Goal: Task Accomplishment & Management: Use online tool/utility

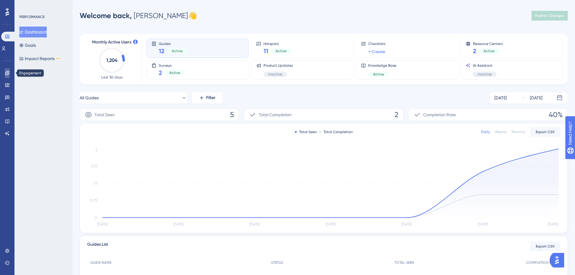
click at [5, 74] on icon at bounding box center [7, 73] width 5 height 5
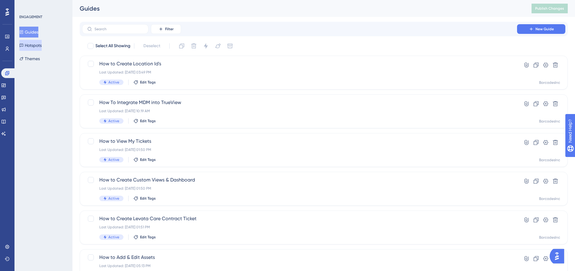
click at [34, 46] on button "Hotspots" at bounding box center [30, 45] width 22 height 11
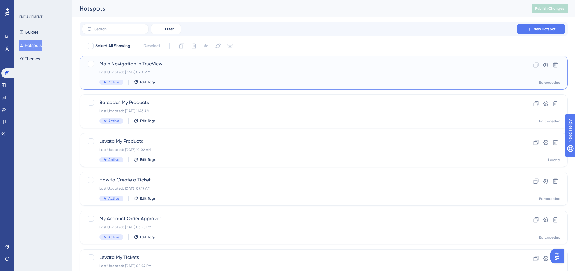
click at [129, 64] on span "Main Navigation in TrueView" at bounding box center [299, 63] width 401 height 7
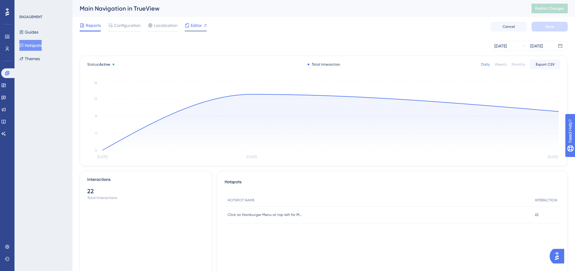
click at [197, 27] on span "Editor" at bounding box center [196, 25] width 11 height 7
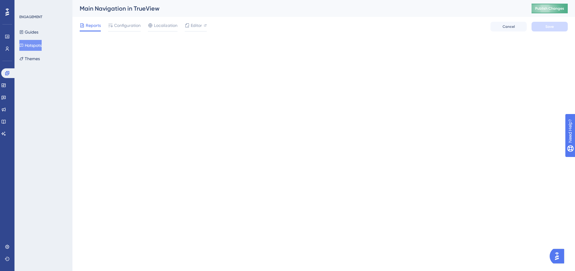
click at [550, 5] on button "Publish Changes" at bounding box center [550, 9] width 36 height 10
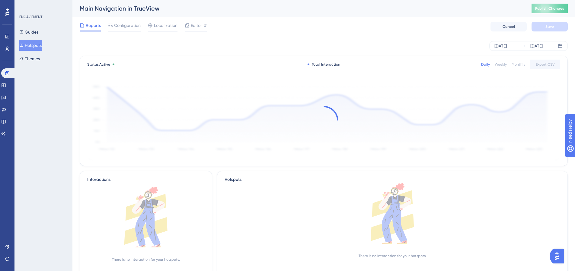
click at [546, 3] on div "Main Navigation in TrueView Publish Changes" at bounding box center [323, 8] width 503 height 17
click at [546, 5] on button "Publish Changes" at bounding box center [550, 9] width 36 height 10
click at [554, 9] on span "Publish Changes" at bounding box center [549, 8] width 29 height 5
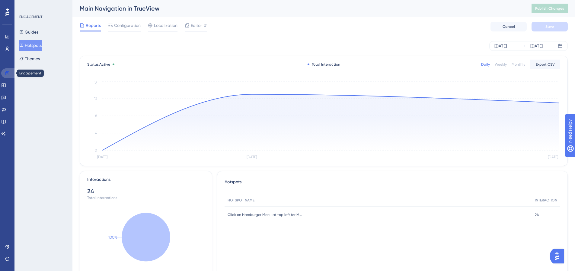
click at [6, 76] on link at bounding box center [8, 73] width 14 height 10
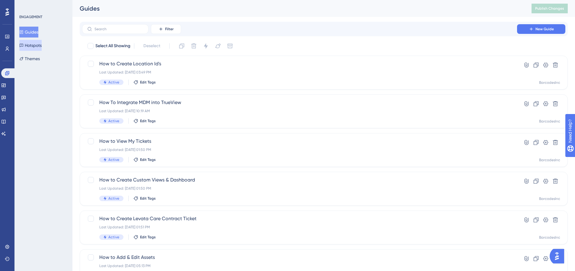
click at [30, 43] on button "Hotspots" at bounding box center [30, 45] width 22 height 11
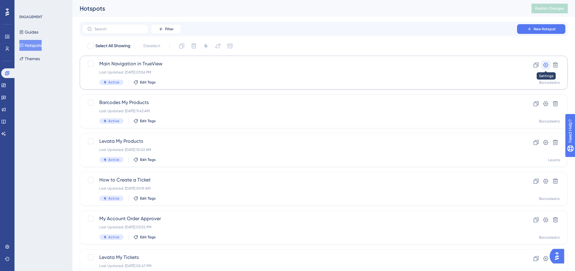
click at [544, 65] on icon at bounding box center [546, 65] width 5 height 5
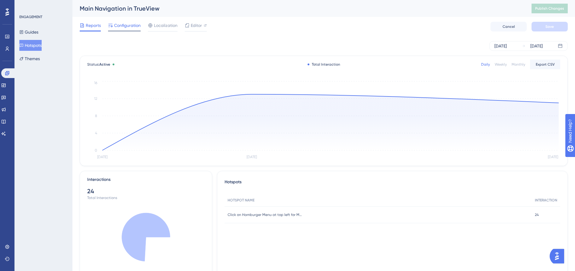
click at [124, 27] on span "Configuration" at bounding box center [127, 25] width 27 height 7
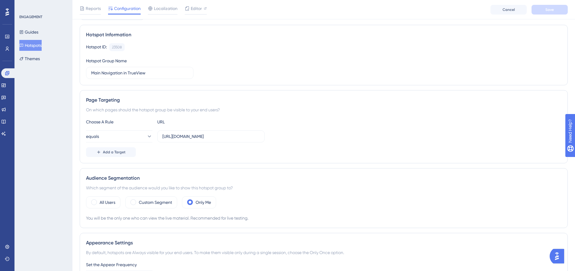
scroll to position [91, 0]
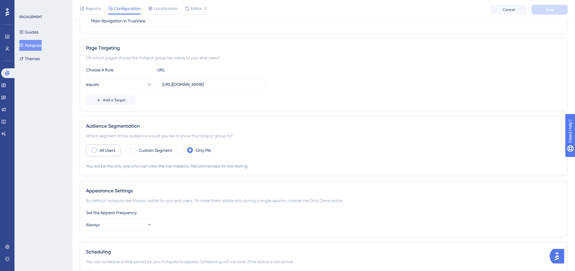
click at [95, 151] on span at bounding box center [94, 150] width 6 height 6
click at [99, 148] on input "radio" at bounding box center [99, 148] width 0 height 0
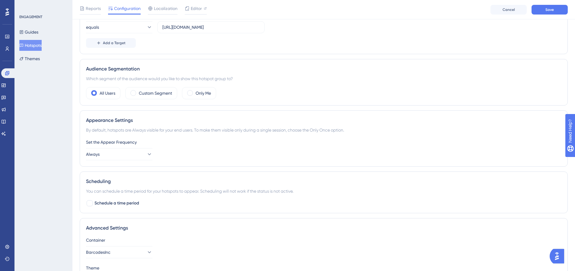
scroll to position [151, 0]
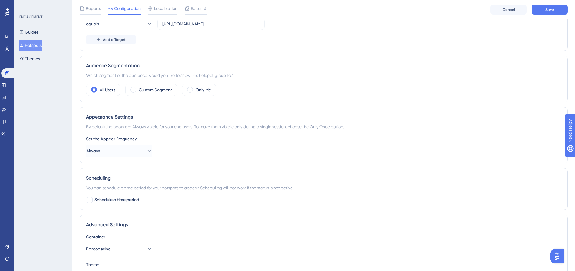
click at [146, 151] on icon at bounding box center [149, 151] width 6 height 6
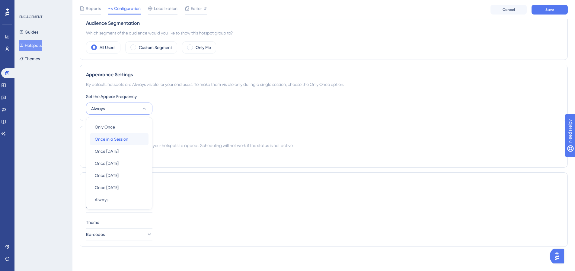
click at [106, 139] on span "Once in a Session" at bounding box center [112, 138] width 34 height 7
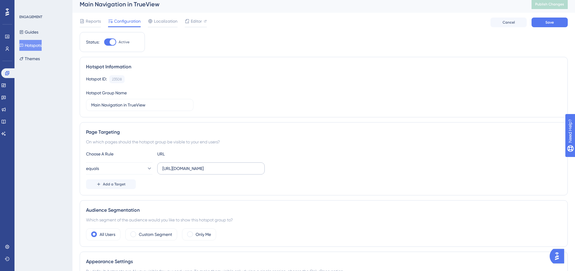
scroll to position [0, 0]
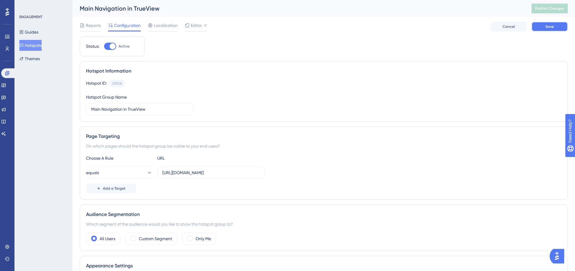
click at [546, 27] on span "Save" at bounding box center [550, 26] width 8 height 5
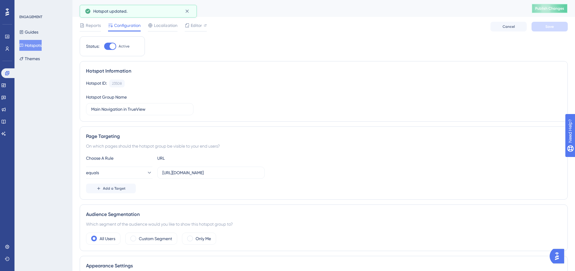
click at [555, 9] on span "Publish Changes" at bounding box center [549, 8] width 29 height 5
